Goal: Task Accomplishment & Management: Manage account settings

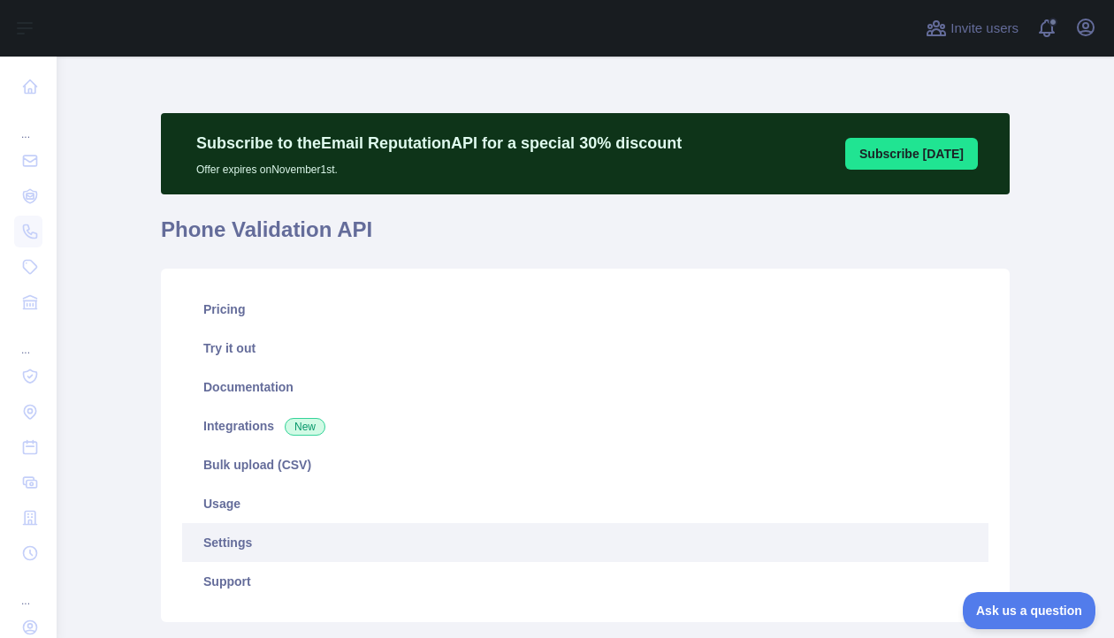
scroll to position [296, 0]
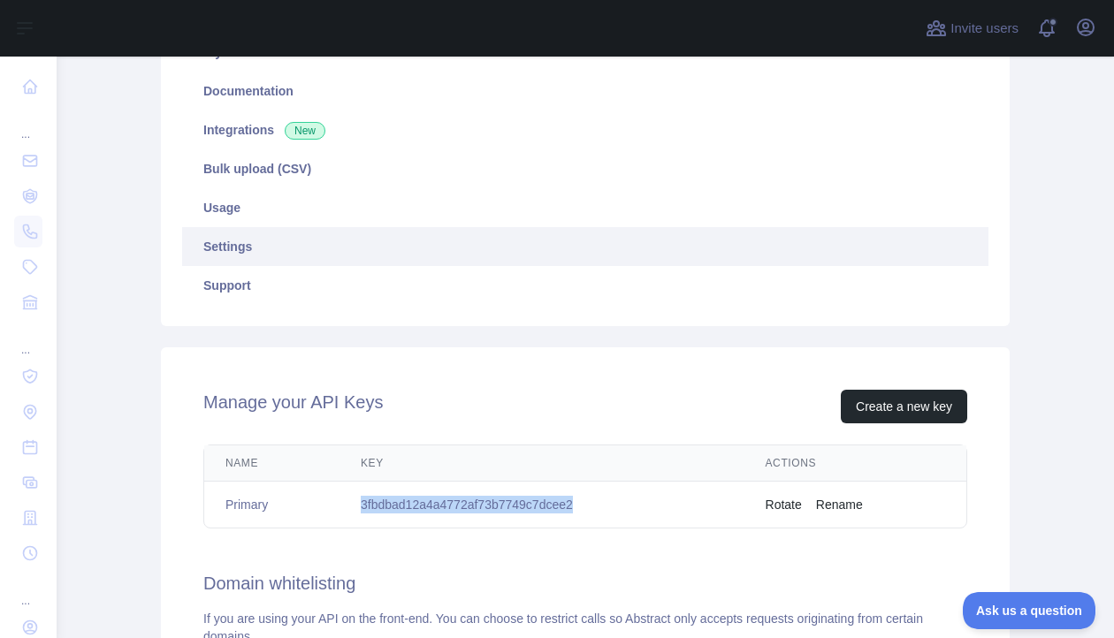
drag, startPoint x: 0, startPoint y: 0, endPoint x: 375, endPoint y: 246, distance: 448.3
click at [375, 246] on link "Settings" at bounding box center [585, 246] width 806 height 39
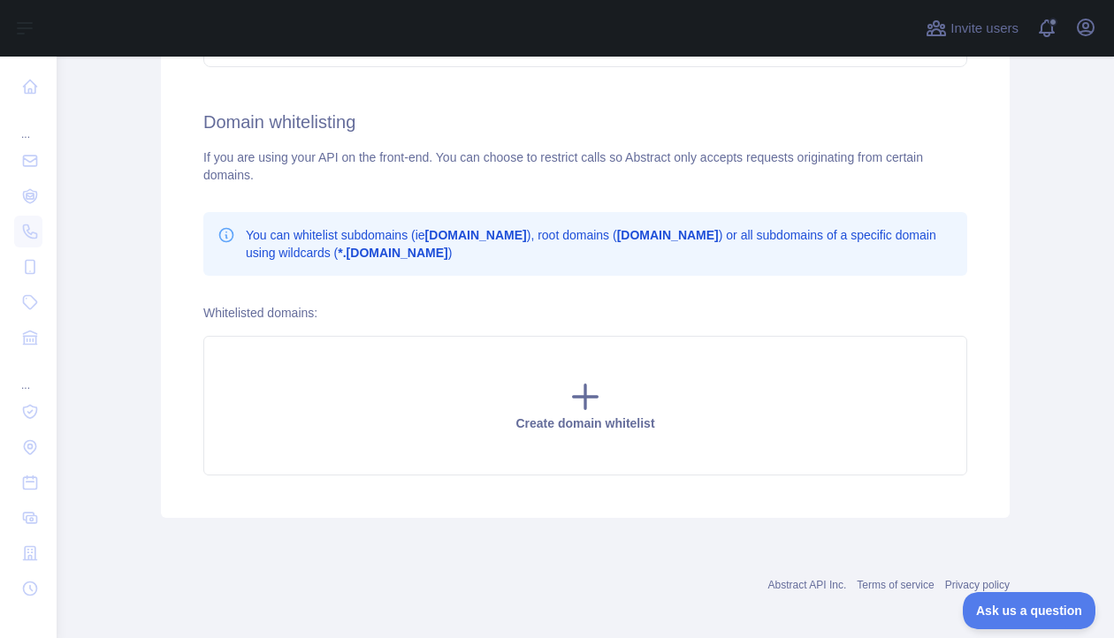
scroll to position [767, 0]
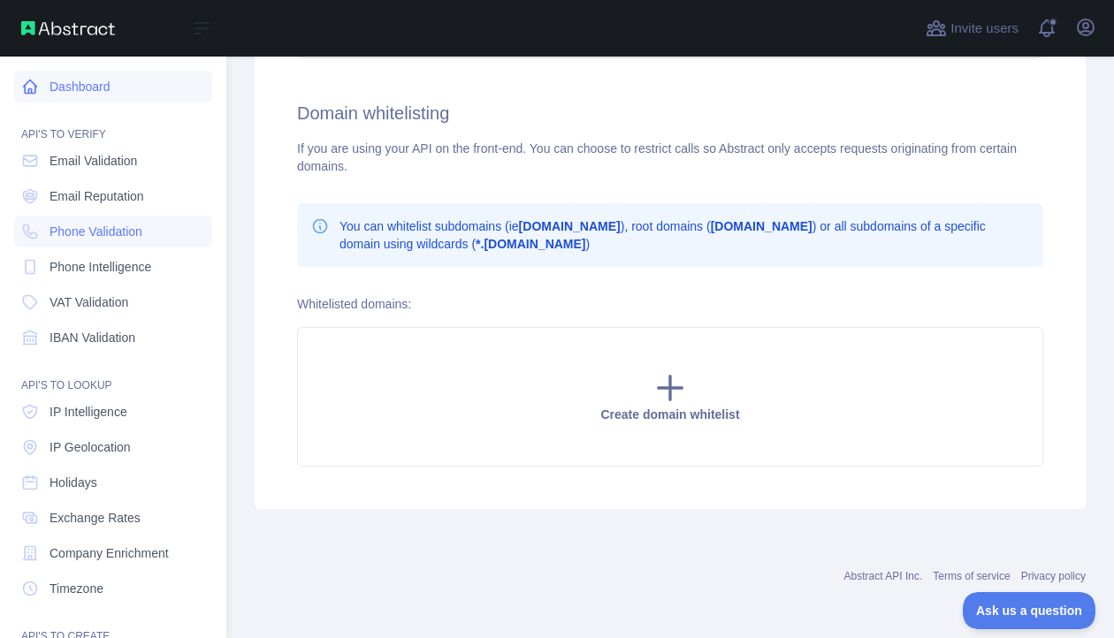
click at [26, 89] on icon at bounding box center [30, 87] width 18 height 18
